Goal: Communication & Community: Answer question/provide support

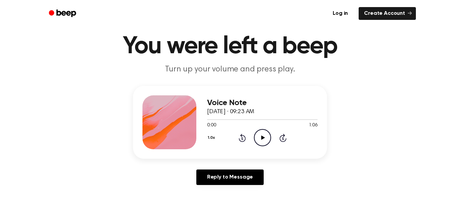
scroll to position [24, 0]
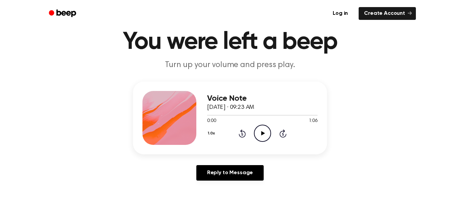
click at [260, 136] on icon "Play Audio" at bounding box center [262, 133] width 17 height 17
click at [208, 132] on button "1.0x" at bounding box center [212, 133] width 10 height 11
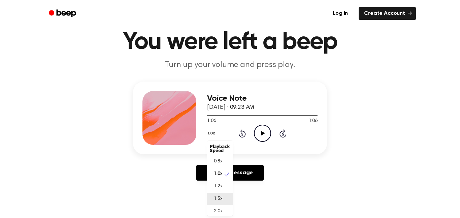
scroll to position [3, 0]
click at [218, 209] on span "2.0x" at bounding box center [218, 208] width 8 height 7
click at [257, 135] on icon "Play Audio" at bounding box center [262, 133] width 17 height 17
click at [261, 134] on icon at bounding box center [263, 133] width 4 height 4
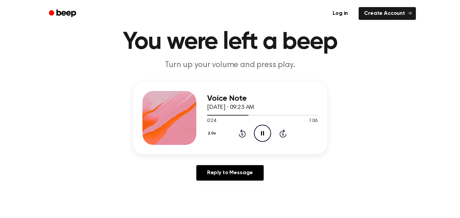
click at [208, 134] on button "2.0x" at bounding box center [212, 133] width 11 height 11
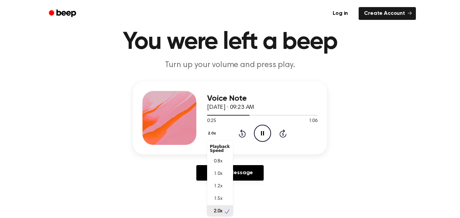
scroll to position [2, 0]
click at [208, 134] on button "2.0x" at bounding box center [212, 133] width 11 height 11
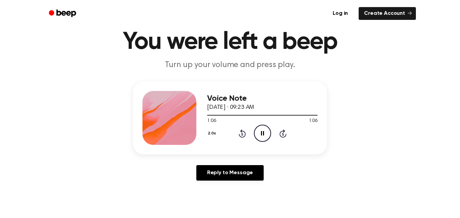
click at [210, 132] on button "2.0x" at bounding box center [212, 133] width 11 height 11
click at [226, 171] on div "1.0x" at bounding box center [220, 172] width 26 height 12
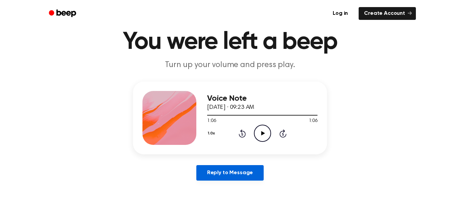
click at [230, 172] on link "Reply to Message" at bounding box center [229, 172] width 67 height 15
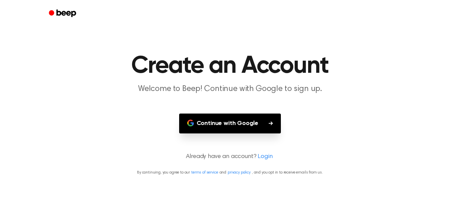
click at [234, 118] on button "Continue with Google" at bounding box center [230, 124] width 102 height 20
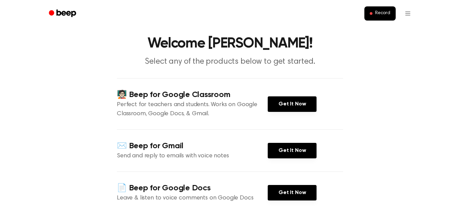
scroll to position [19, 0]
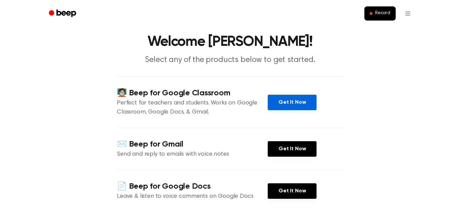
click at [307, 98] on link "Get It Now" at bounding box center [292, 102] width 49 height 15
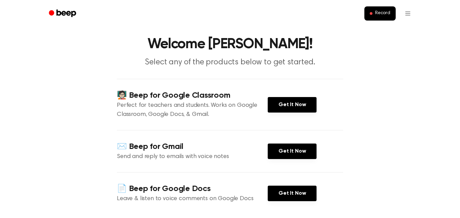
scroll to position [0, 0]
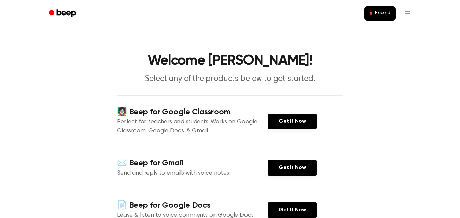
click at [67, 11] on icon "Beep" at bounding box center [67, 12] width 20 height 7
